Goal: Transaction & Acquisition: Subscribe to service/newsletter

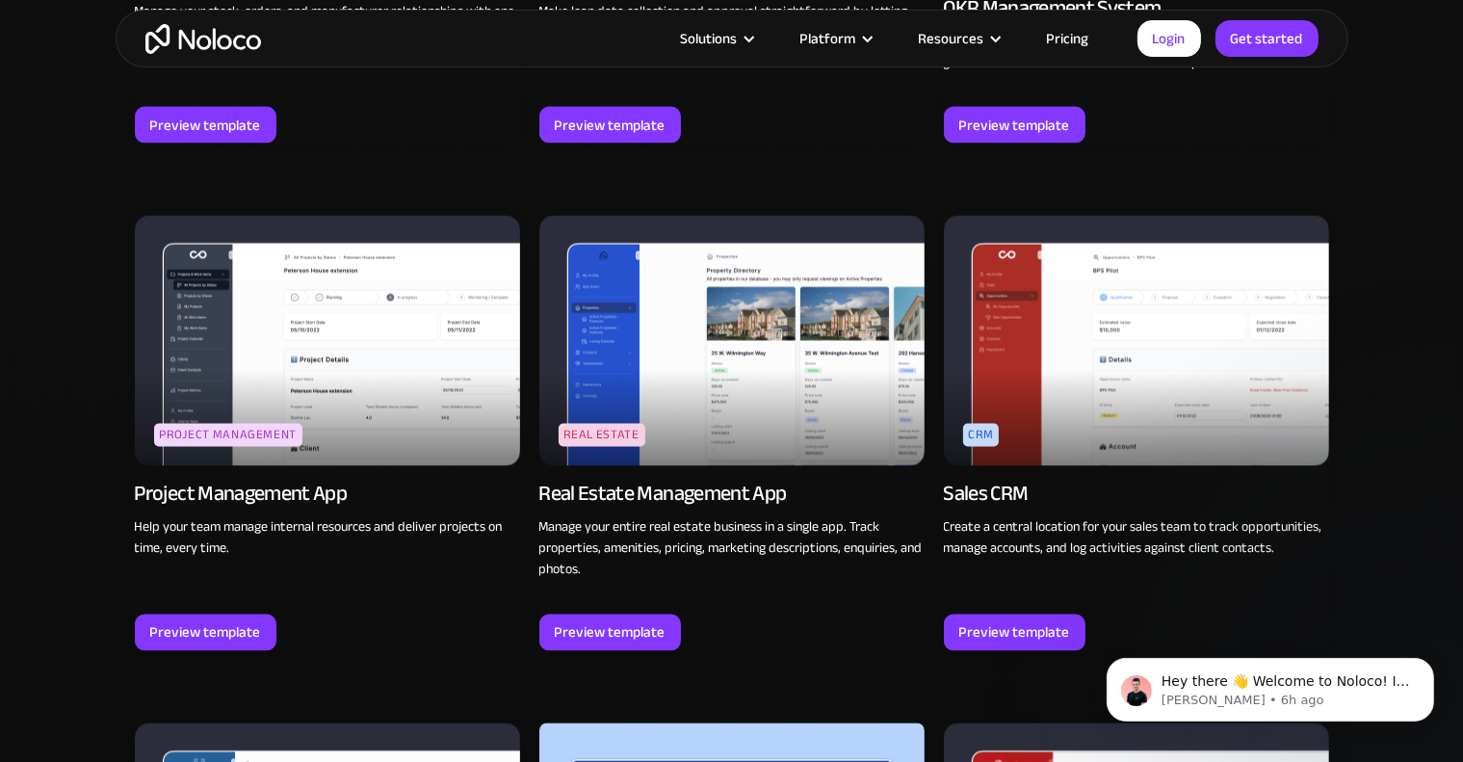
scroll to position [3333, 0]
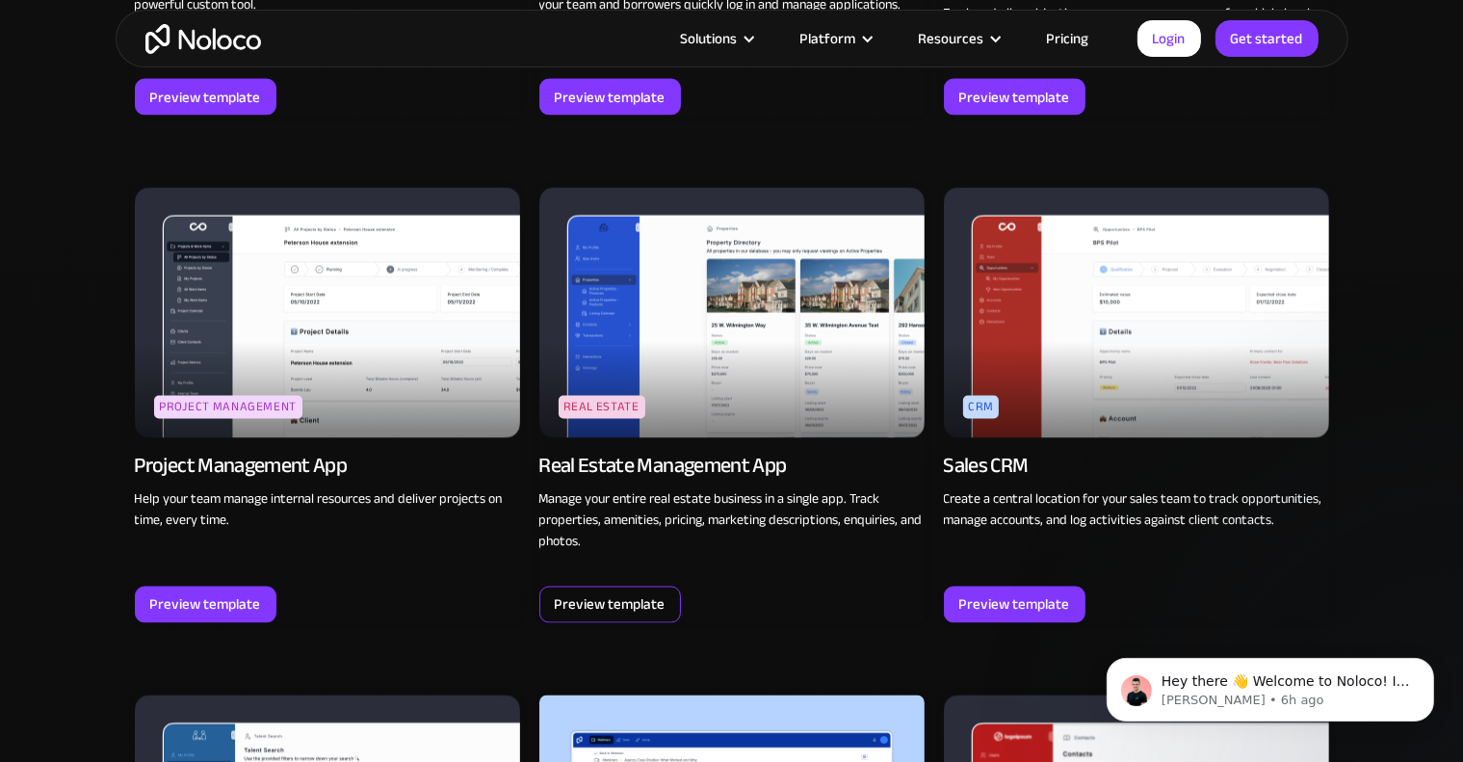
click at [622, 595] on div "Preview template" at bounding box center [610, 604] width 111 height 25
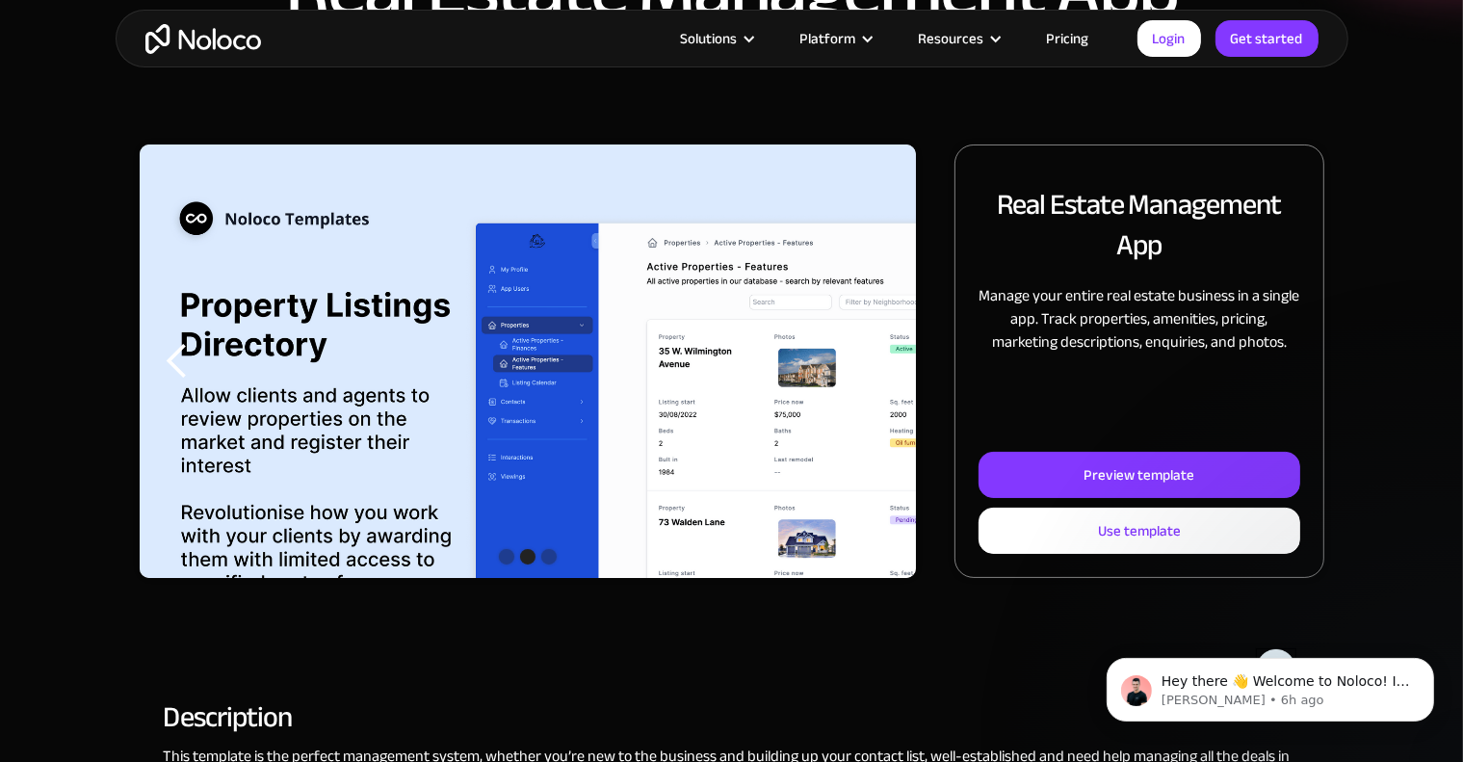
click at [878, 366] on div "next slide" at bounding box center [877, 361] width 39 height 39
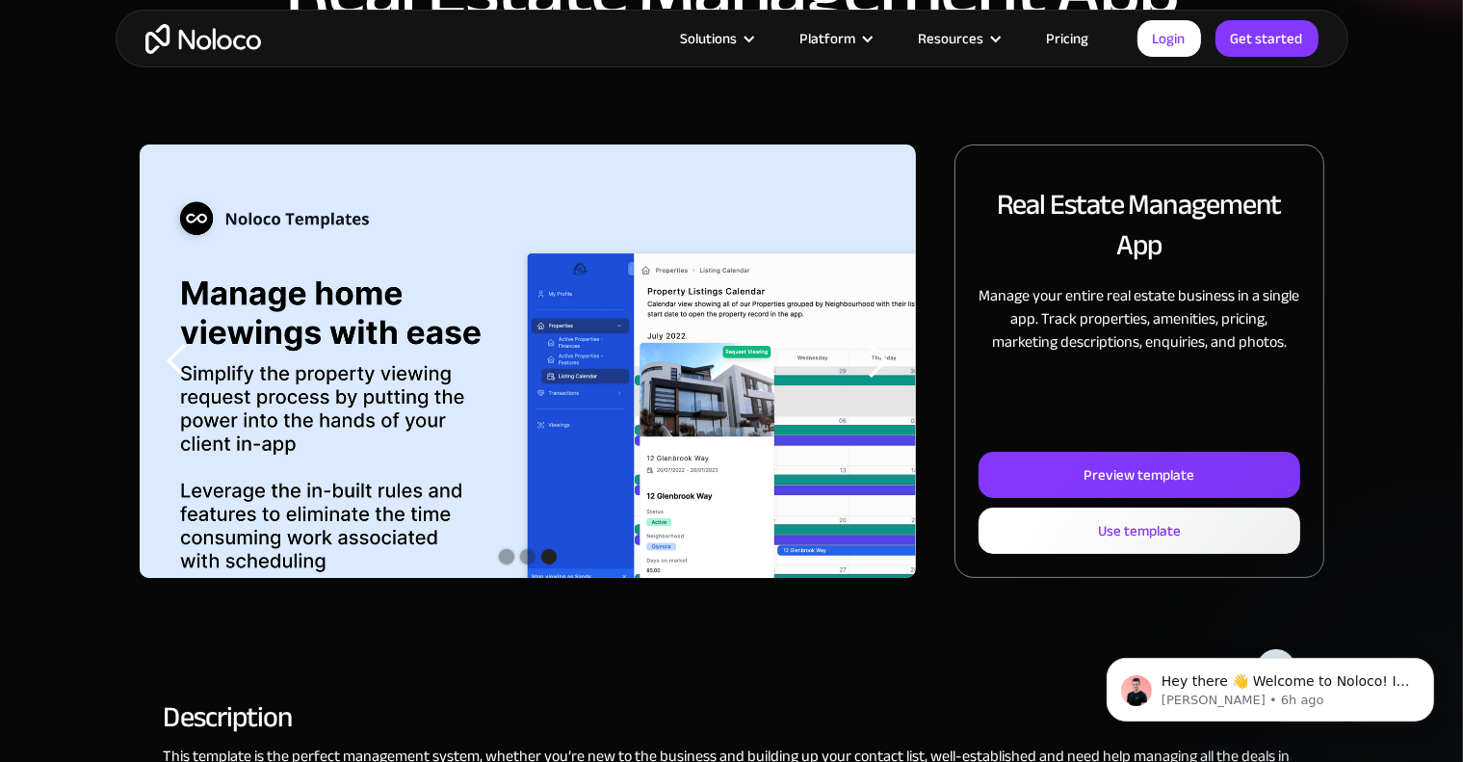
click at [878, 366] on div "next slide" at bounding box center [877, 361] width 39 height 39
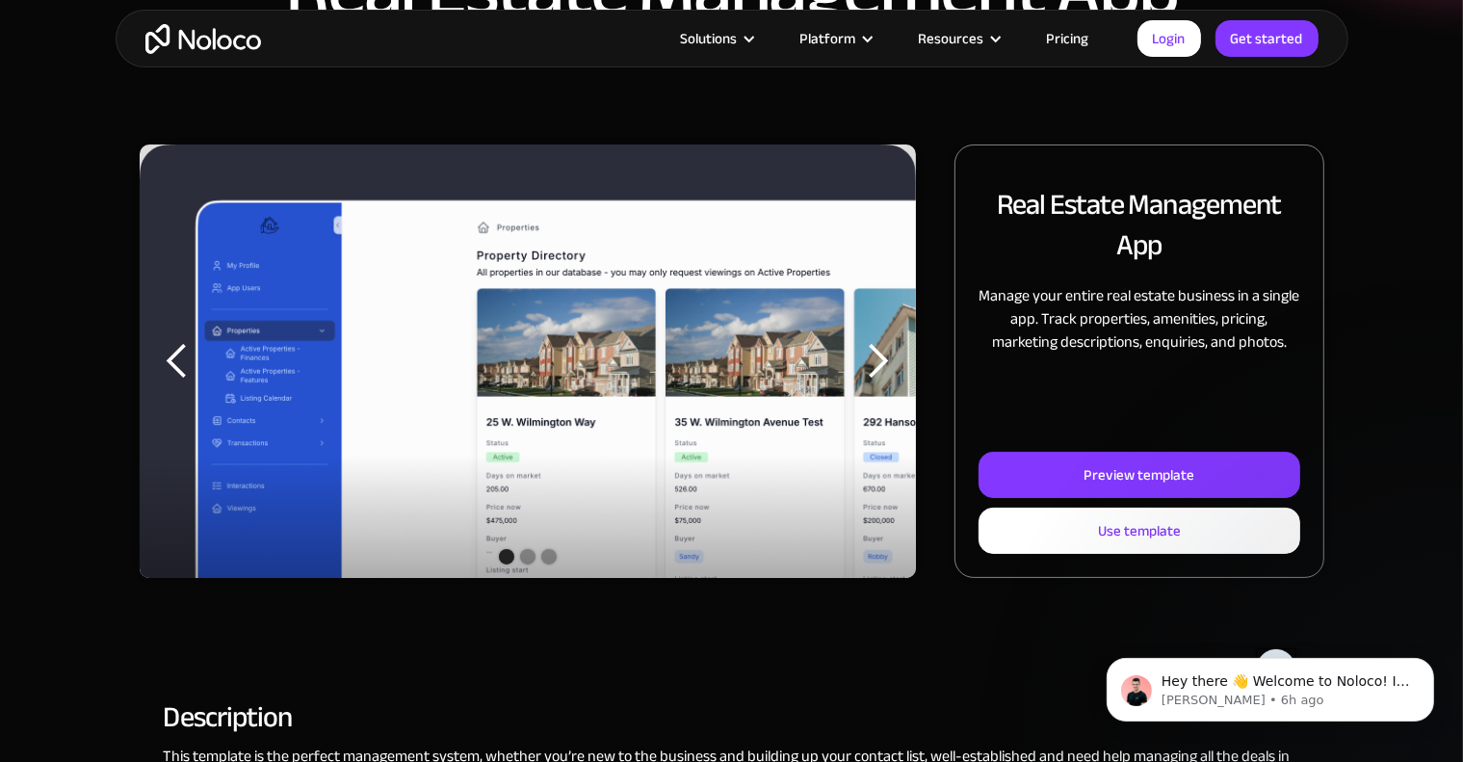
click at [878, 366] on div "next slide" at bounding box center [877, 361] width 39 height 39
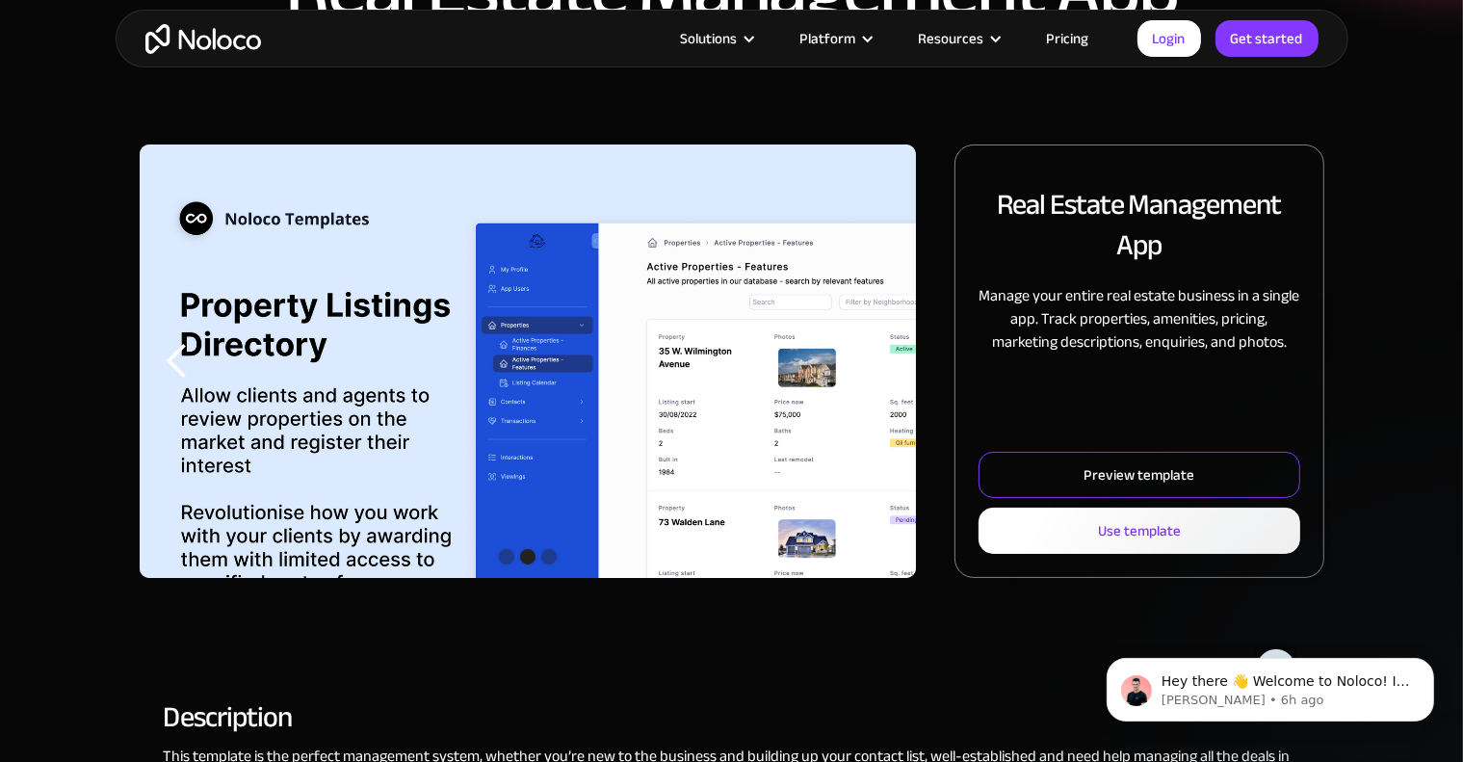
click at [1083, 473] on link "Preview template" at bounding box center [1139, 475] width 321 height 46
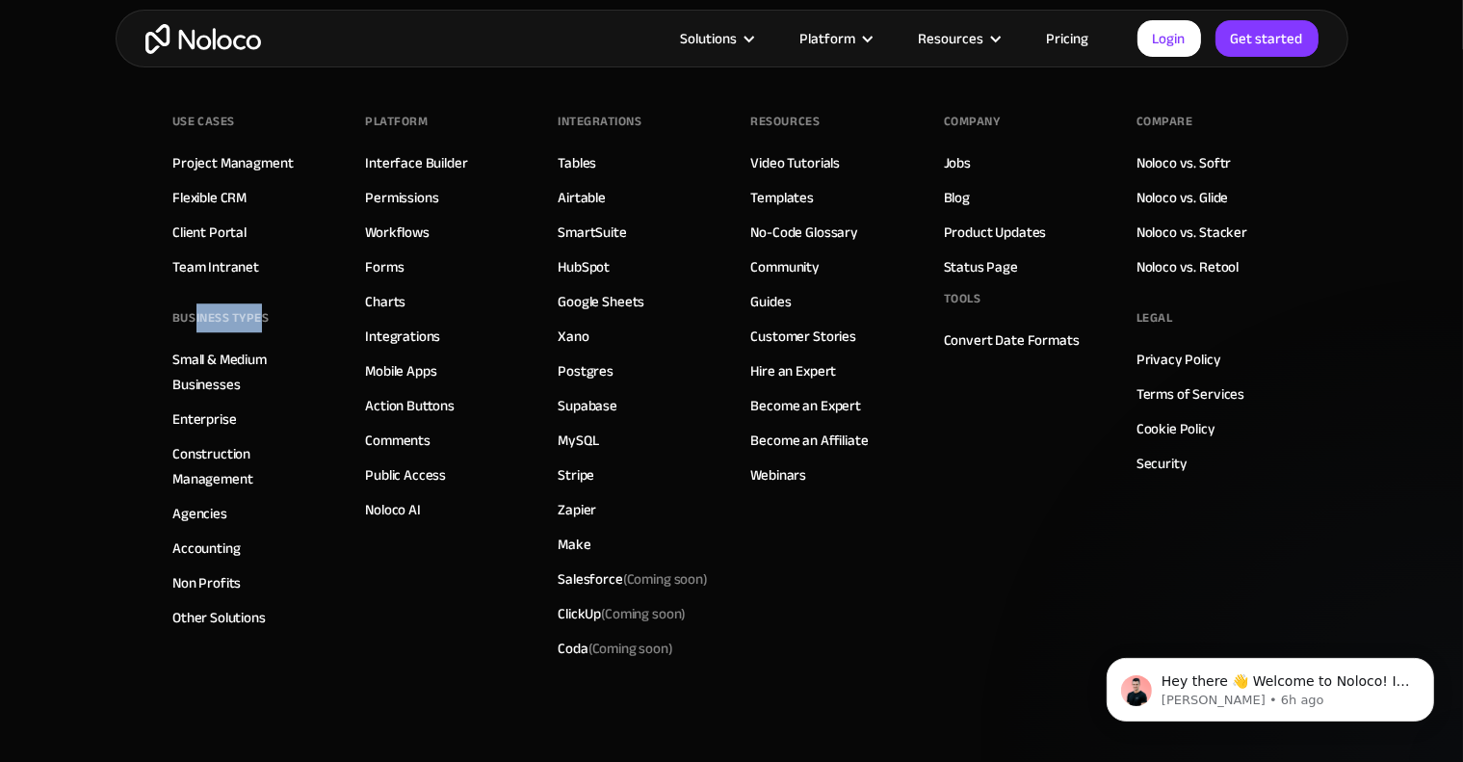
click at [1049, 34] on link "Pricing" at bounding box center [1068, 38] width 91 height 25
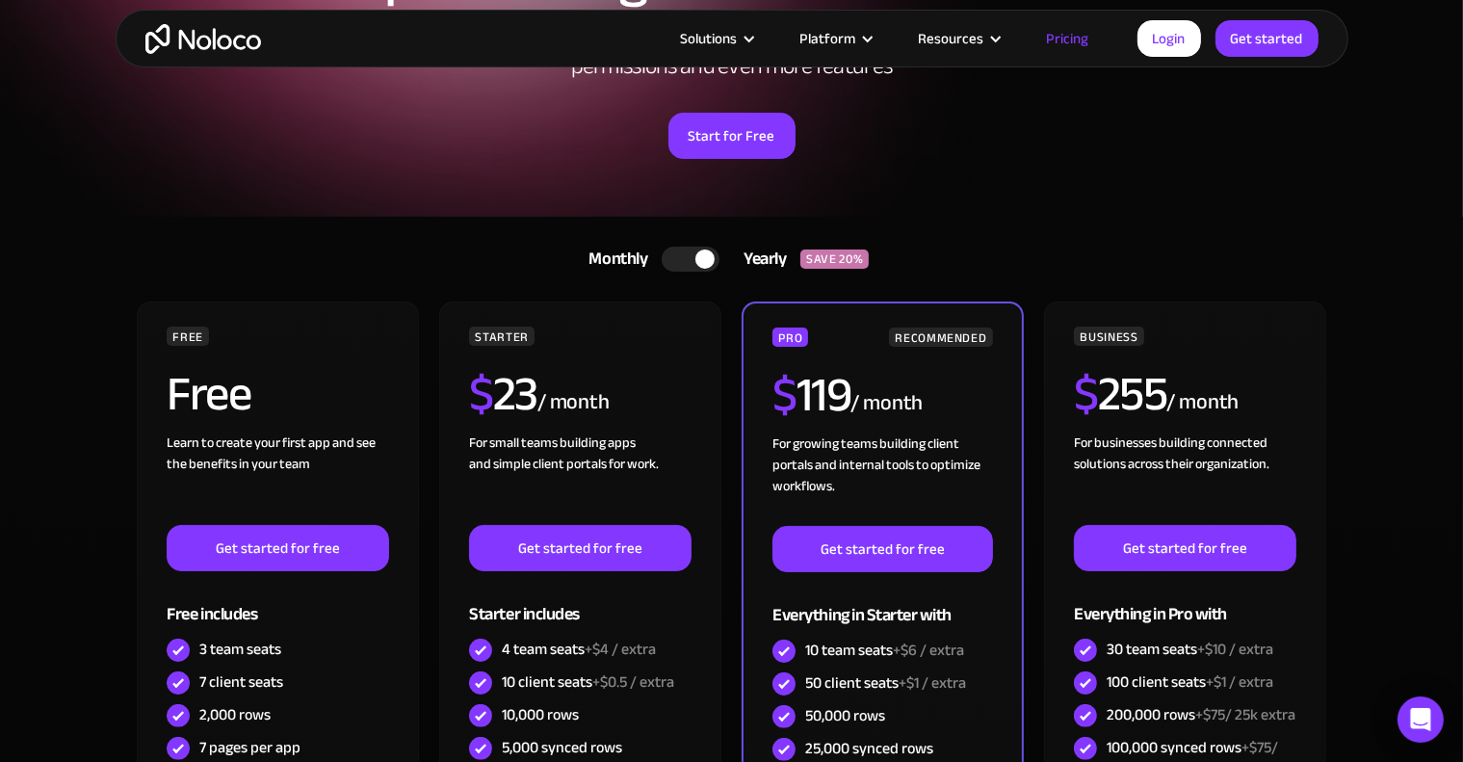
scroll to position [216, 0]
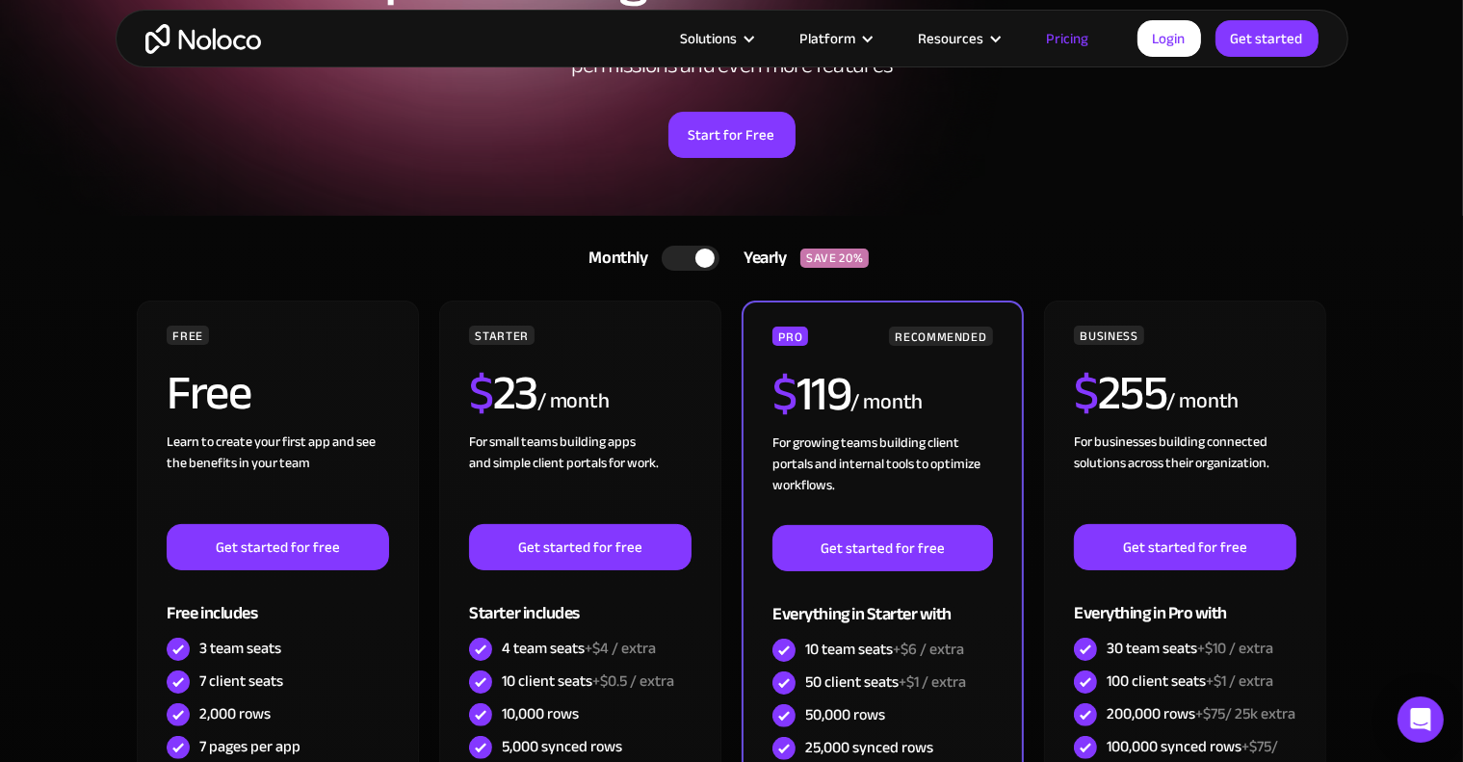
click at [702, 256] on div at bounding box center [704, 258] width 19 height 19
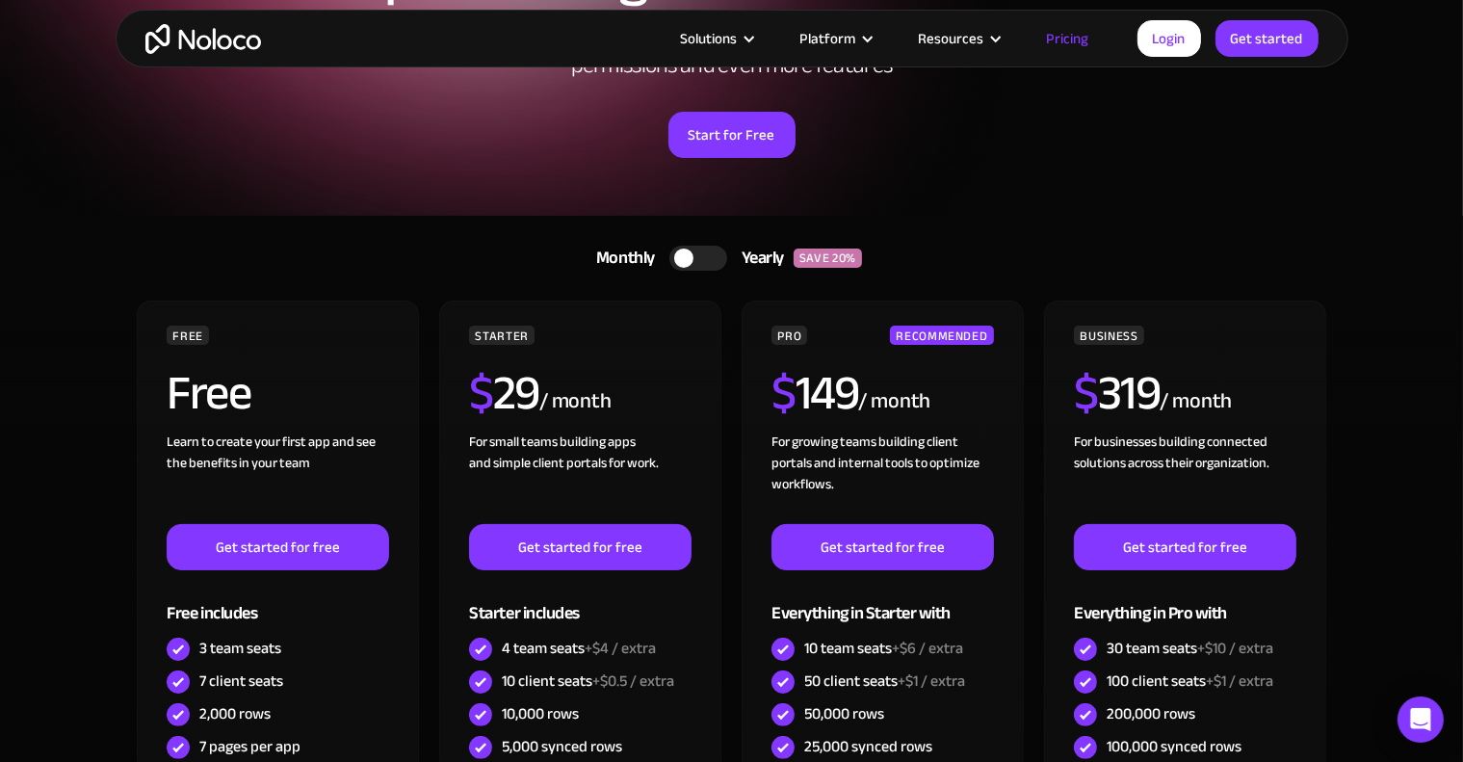
click at [679, 254] on div at bounding box center [683, 258] width 19 height 19
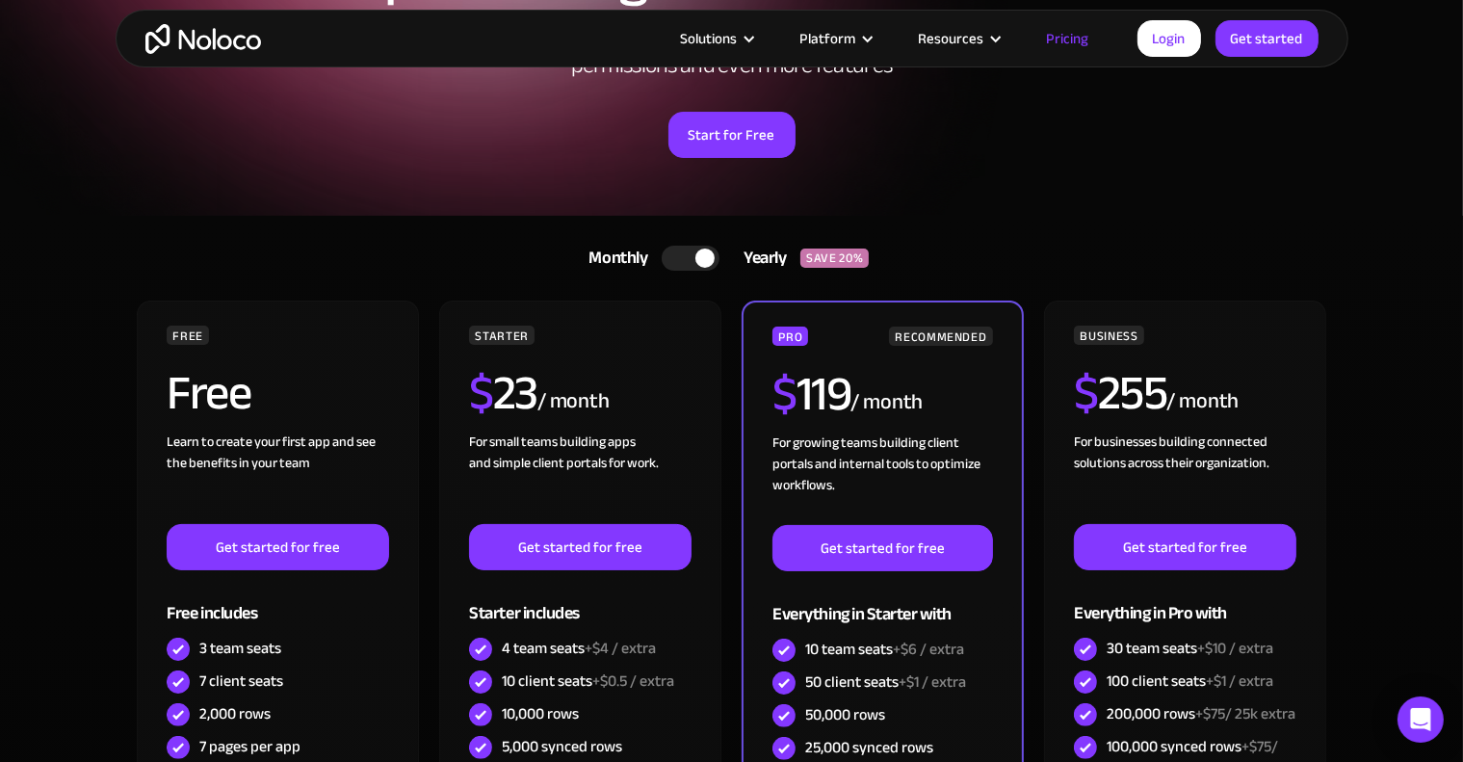
click at [679, 254] on div at bounding box center [691, 258] width 58 height 25
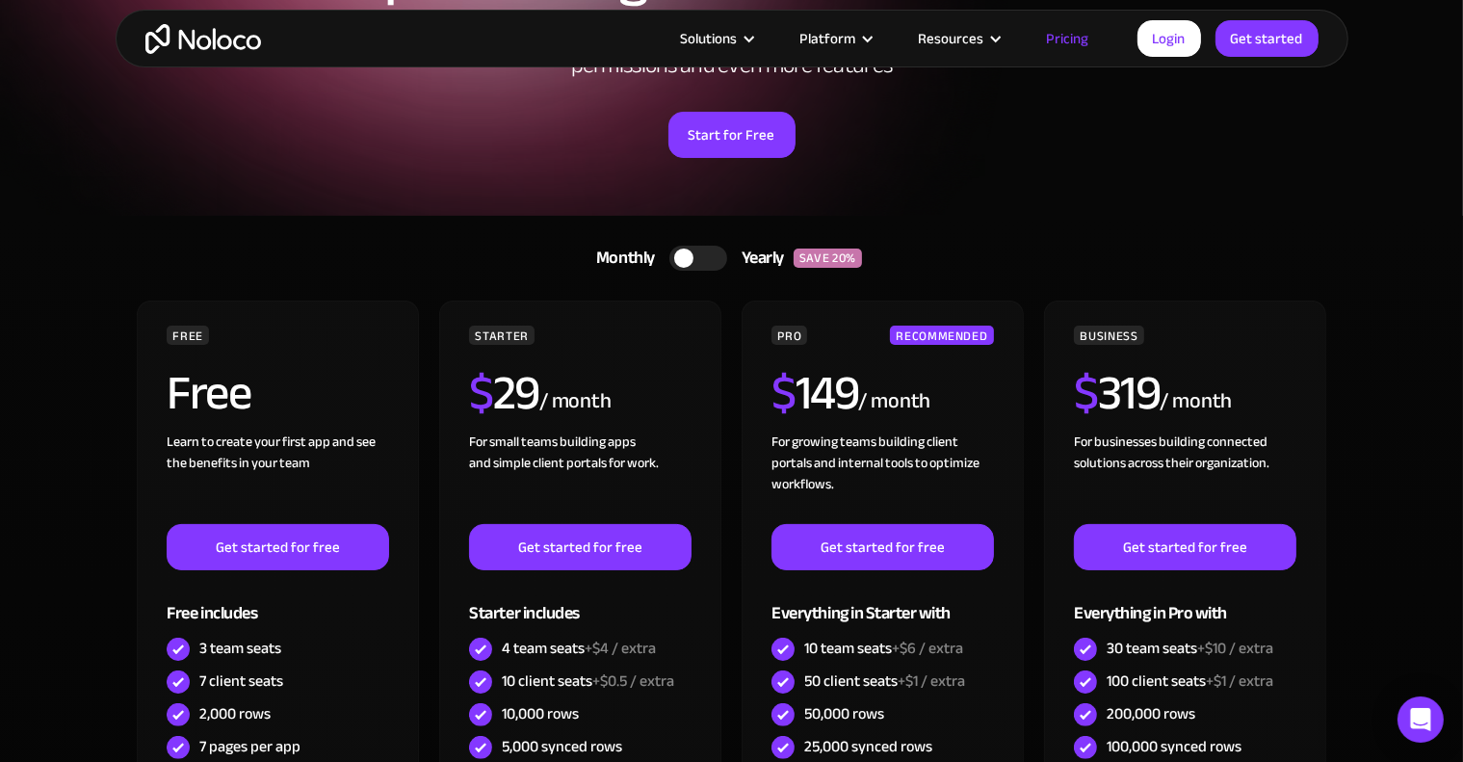
click at [679, 254] on div at bounding box center [683, 258] width 19 height 19
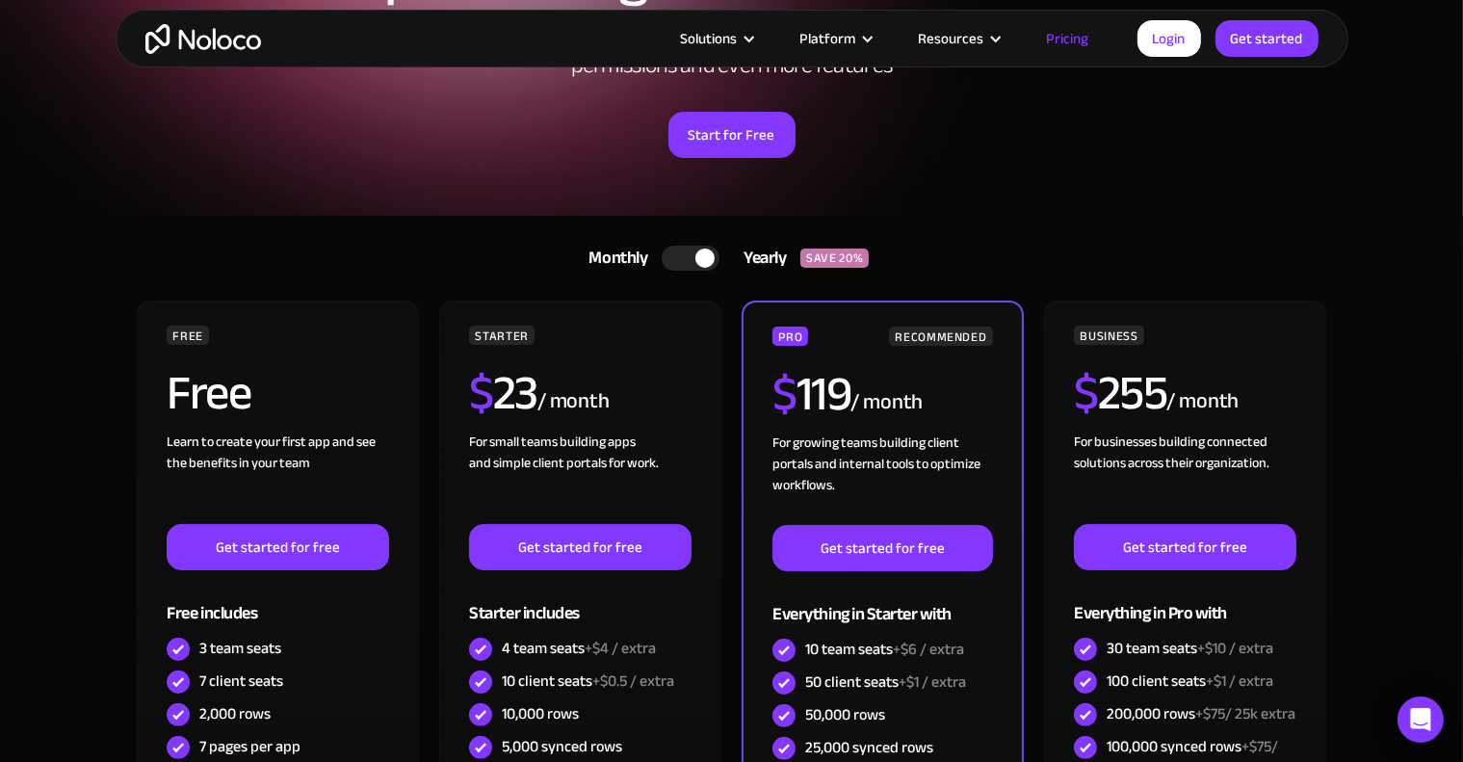
click at [679, 254] on div at bounding box center [691, 258] width 58 height 25
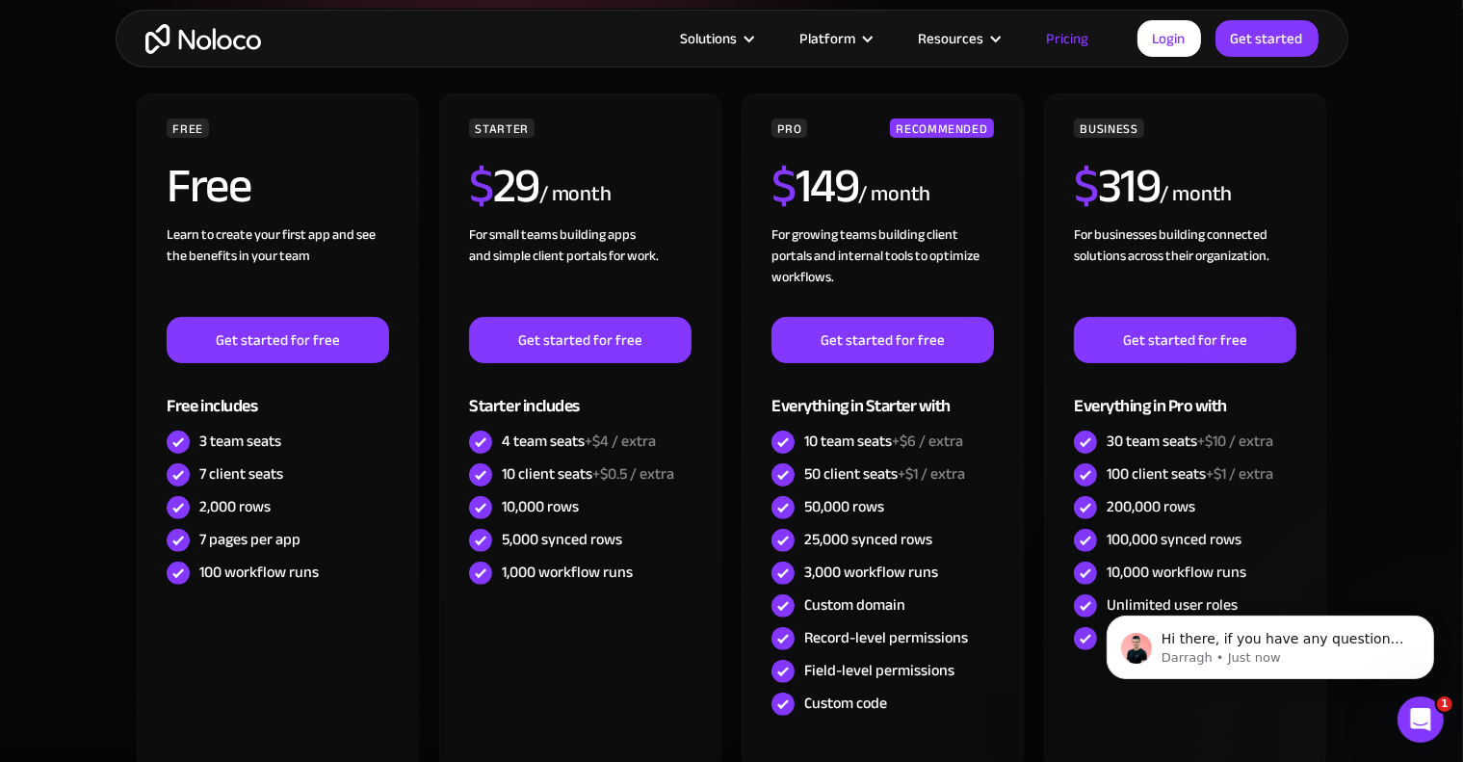
scroll to position [424, 0]
